Goal: Find specific page/section: Find specific page/section

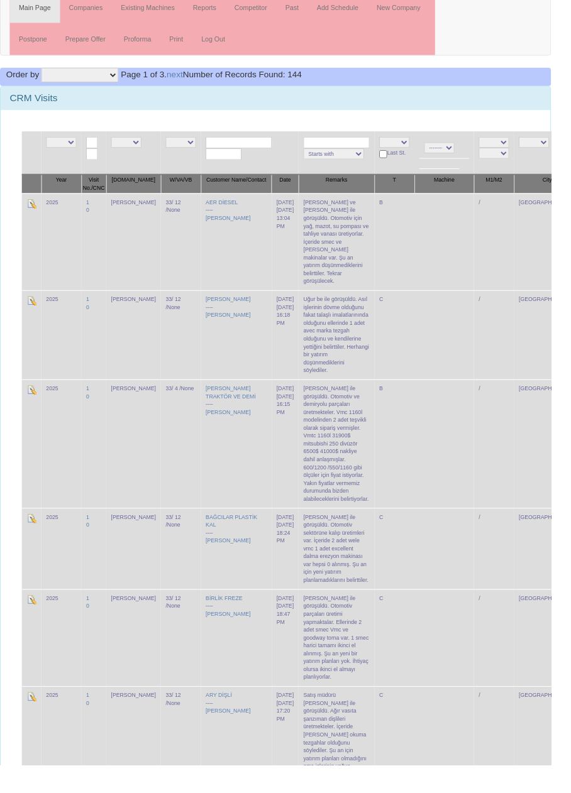
scroll to position [46, 0]
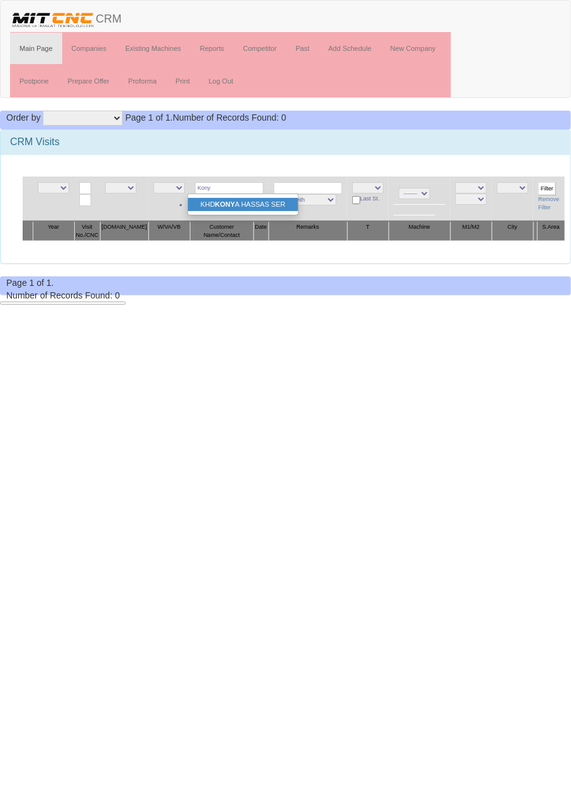
type input "Kon"
click at [89, 51] on link "Companies" at bounding box center [89, 48] width 54 height 31
